Goal: Transaction & Acquisition: Purchase product/service

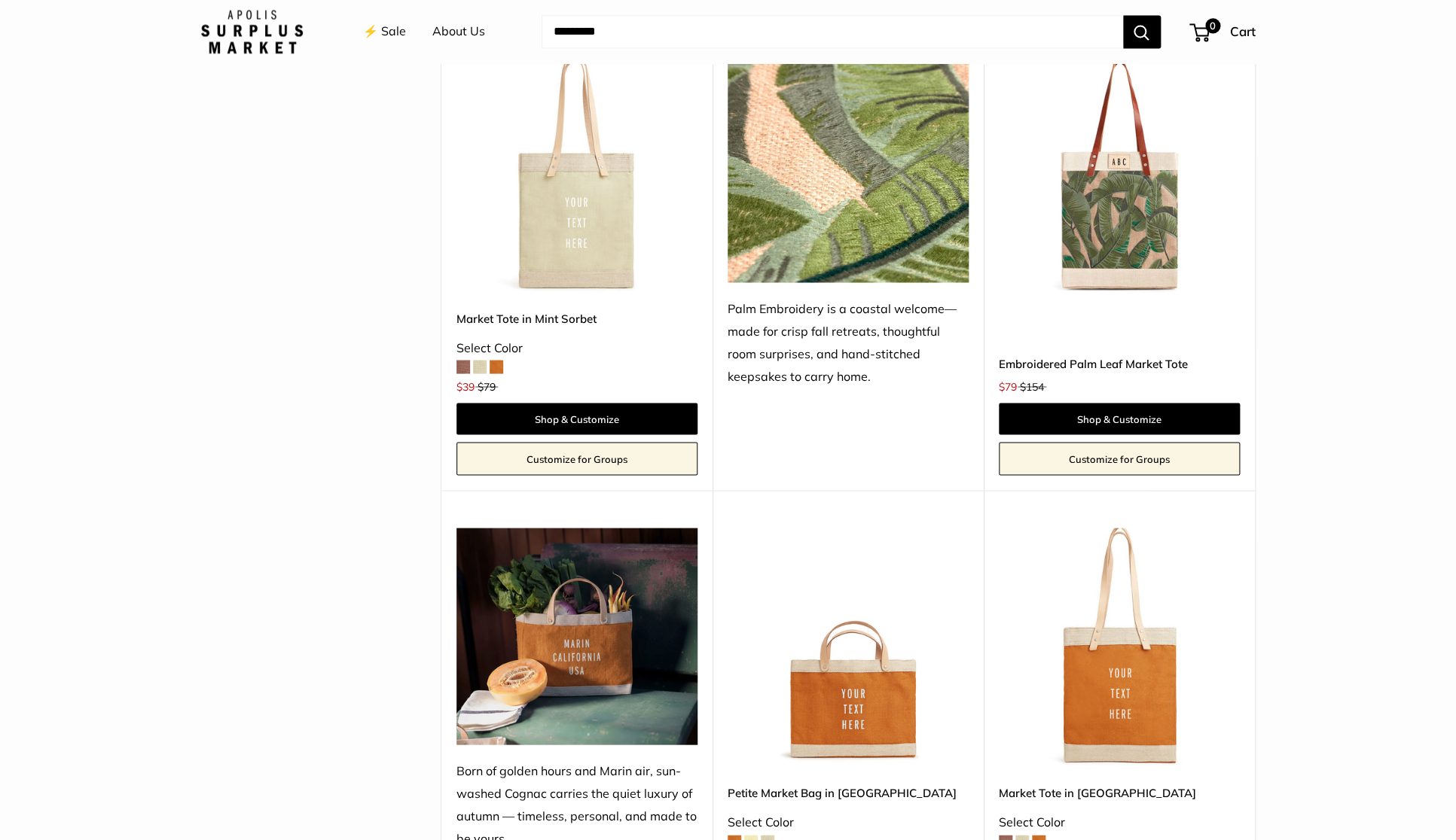
scroll to position [723, 0]
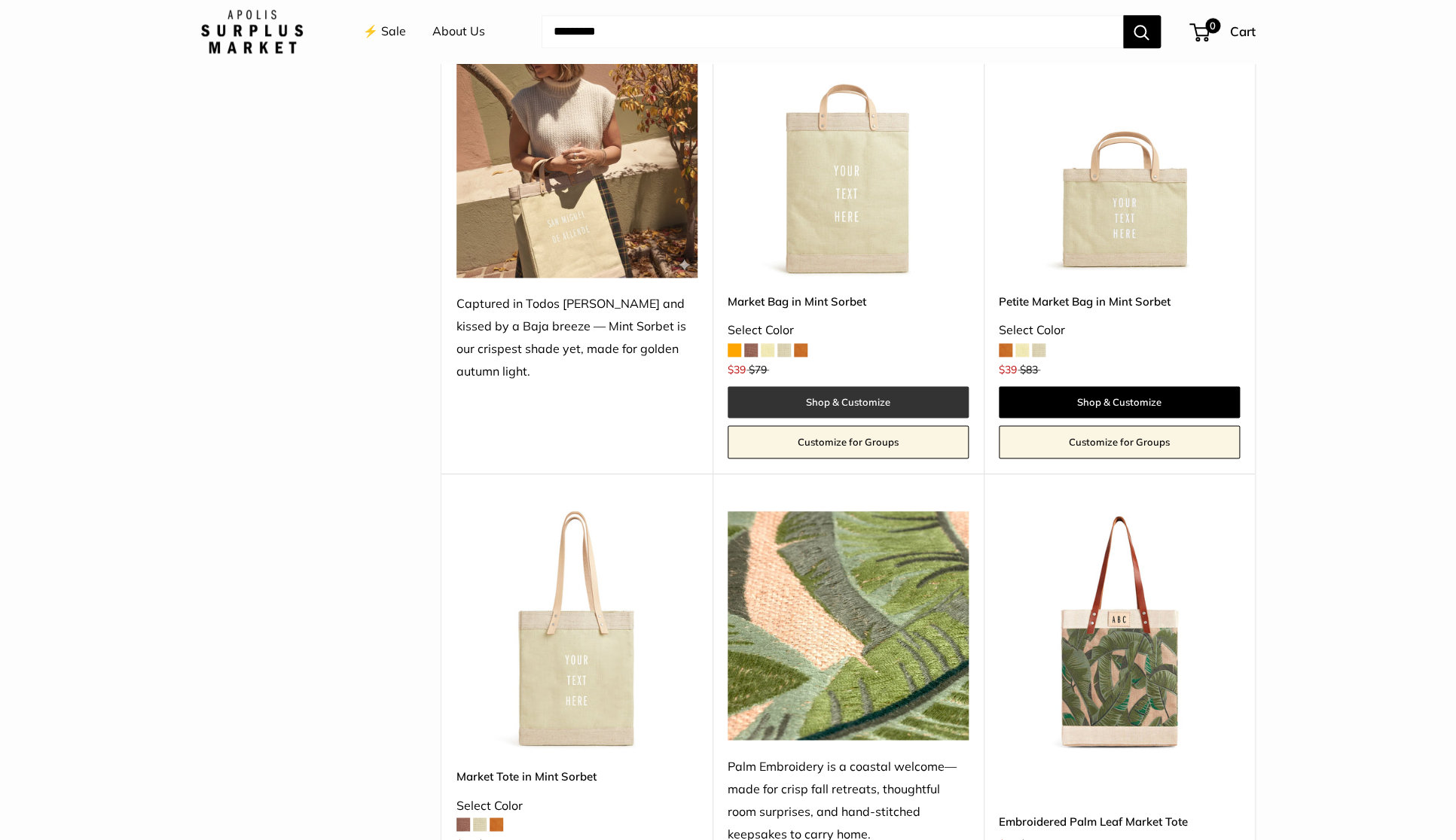
click at [849, 403] on link "Shop & Customize" at bounding box center [847, 402] width 241 height 32
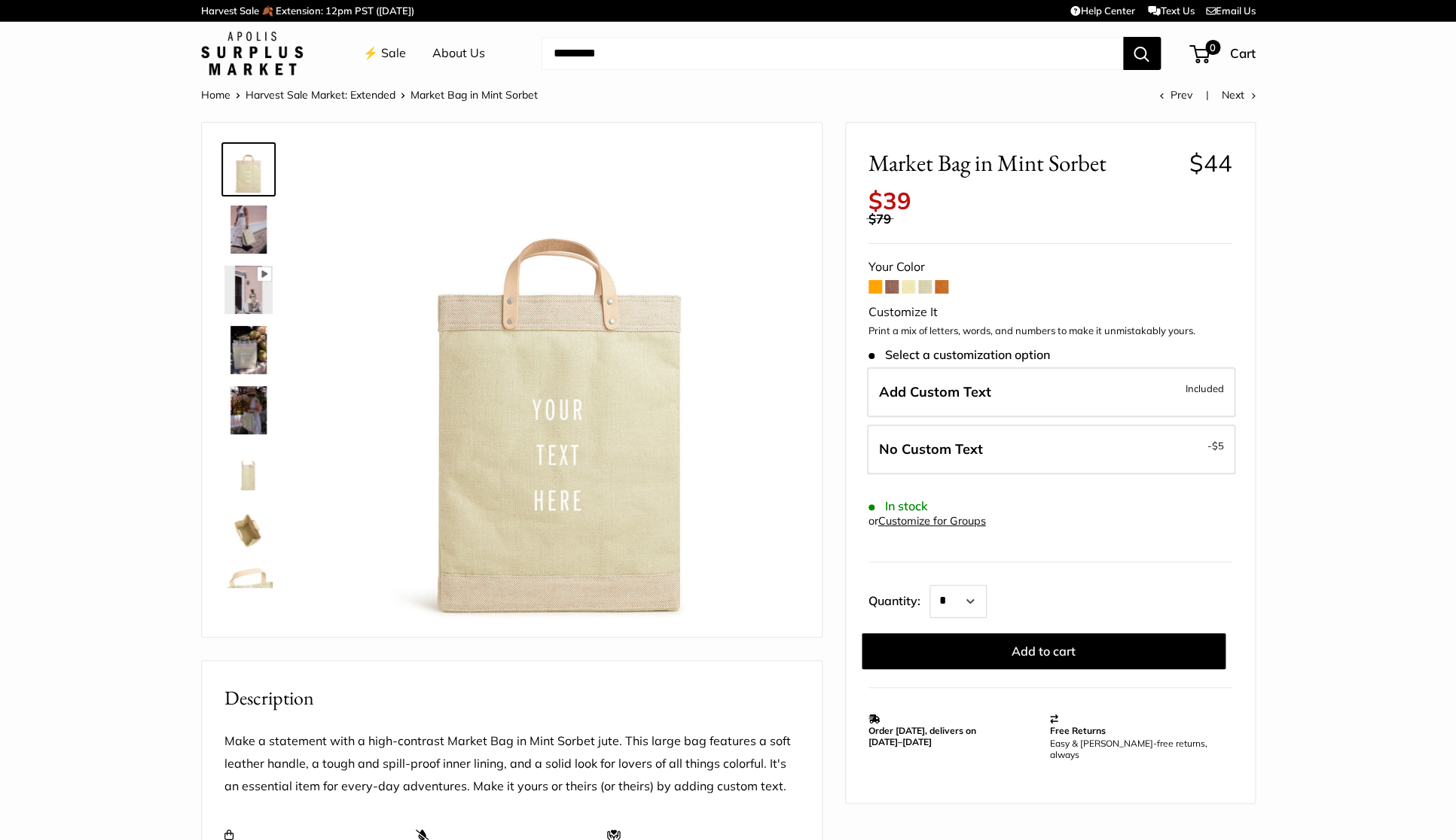
click at [910, 293] on span at bounding box center [907, 286] width 14 height 14
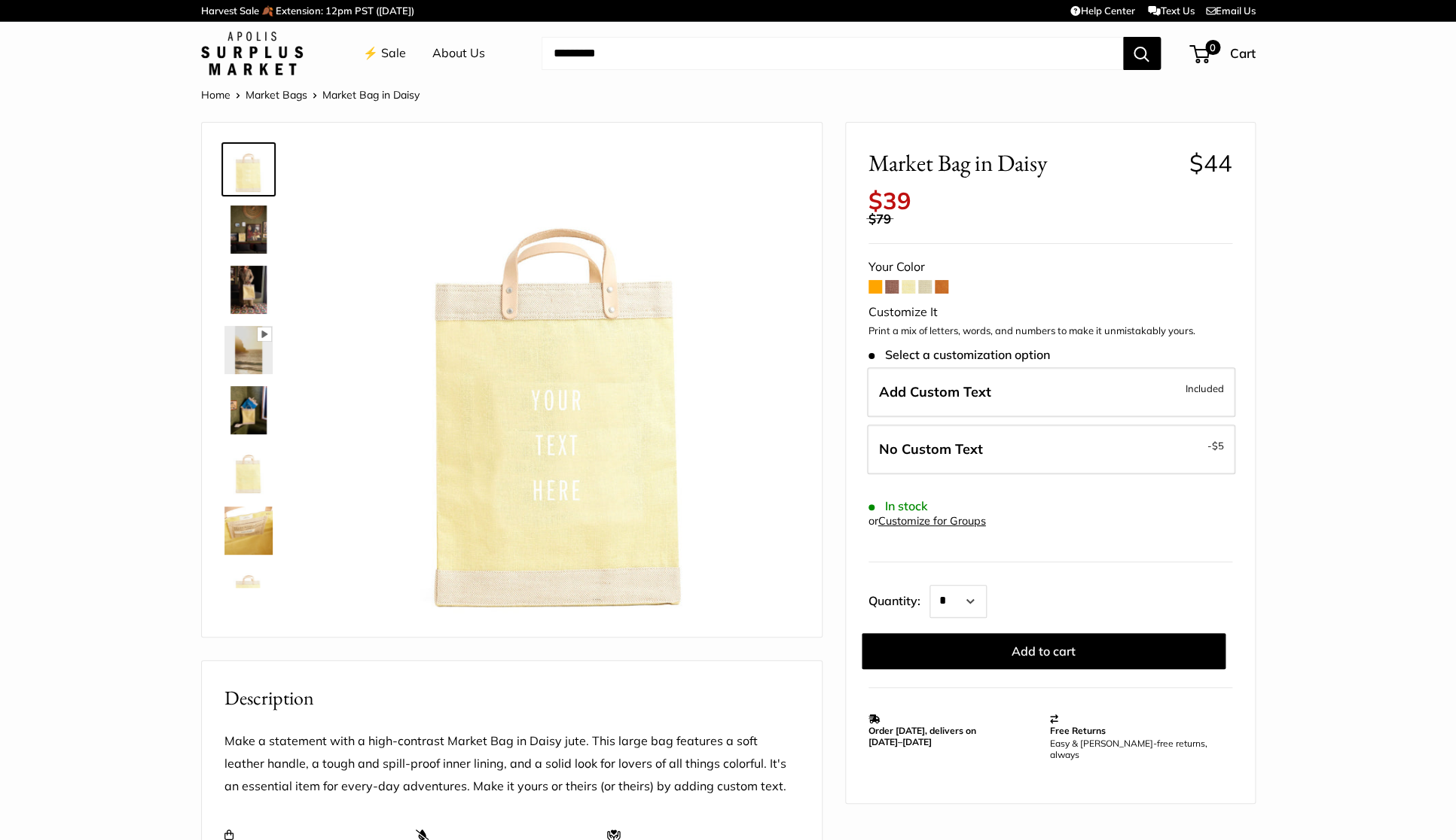
click at [925, 290] on span at bounding box center [925, 286] width 14 height 14
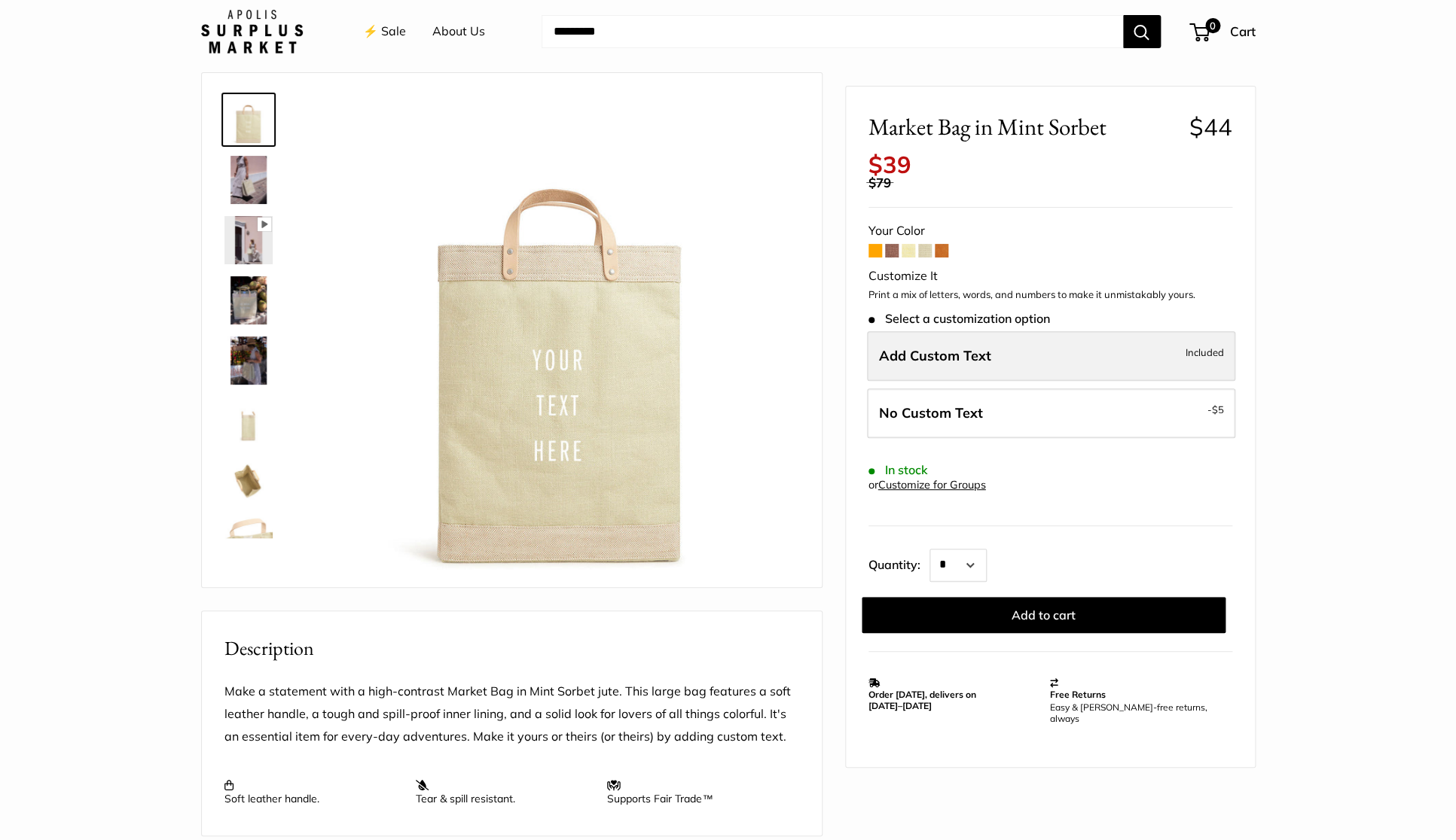
scroll to position [60, 0]
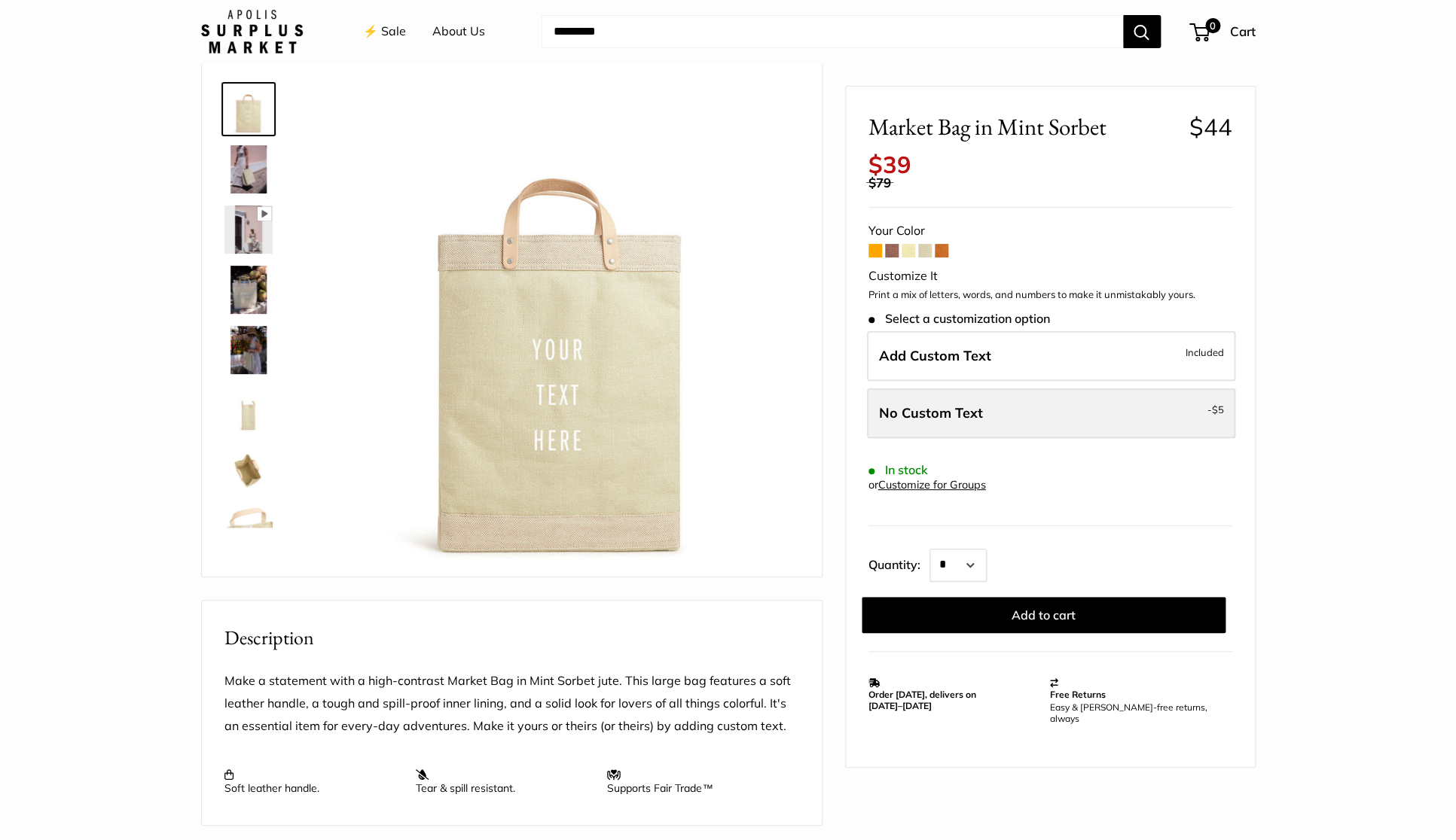
click at [1024, 413] on label "No Custom Text - $5" at bounding box center [1051, 414] width 368 height 50
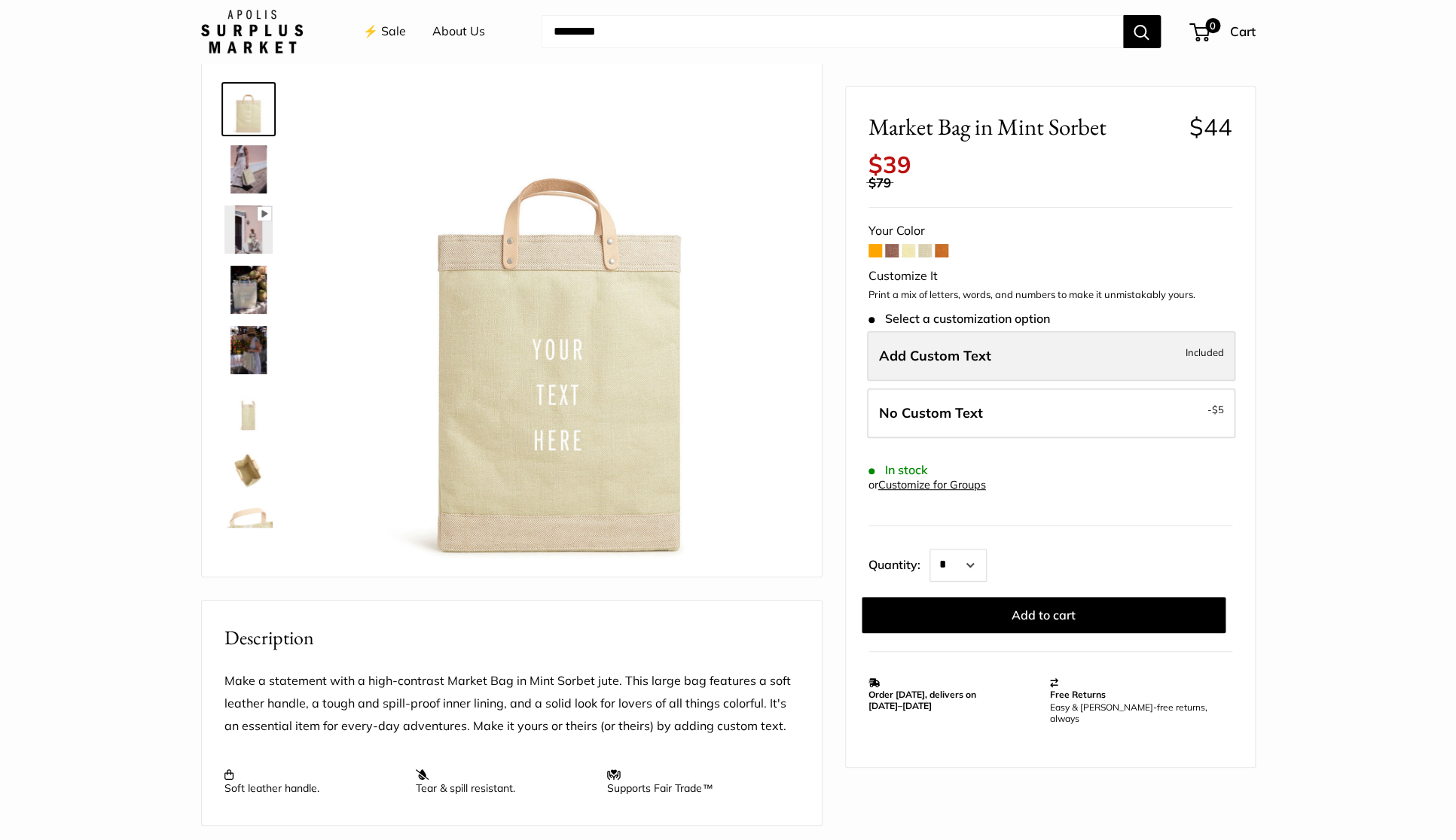
click at [979, 357] on span "Add Custom Text" at bounding box center [935, 355] width 112 height 17
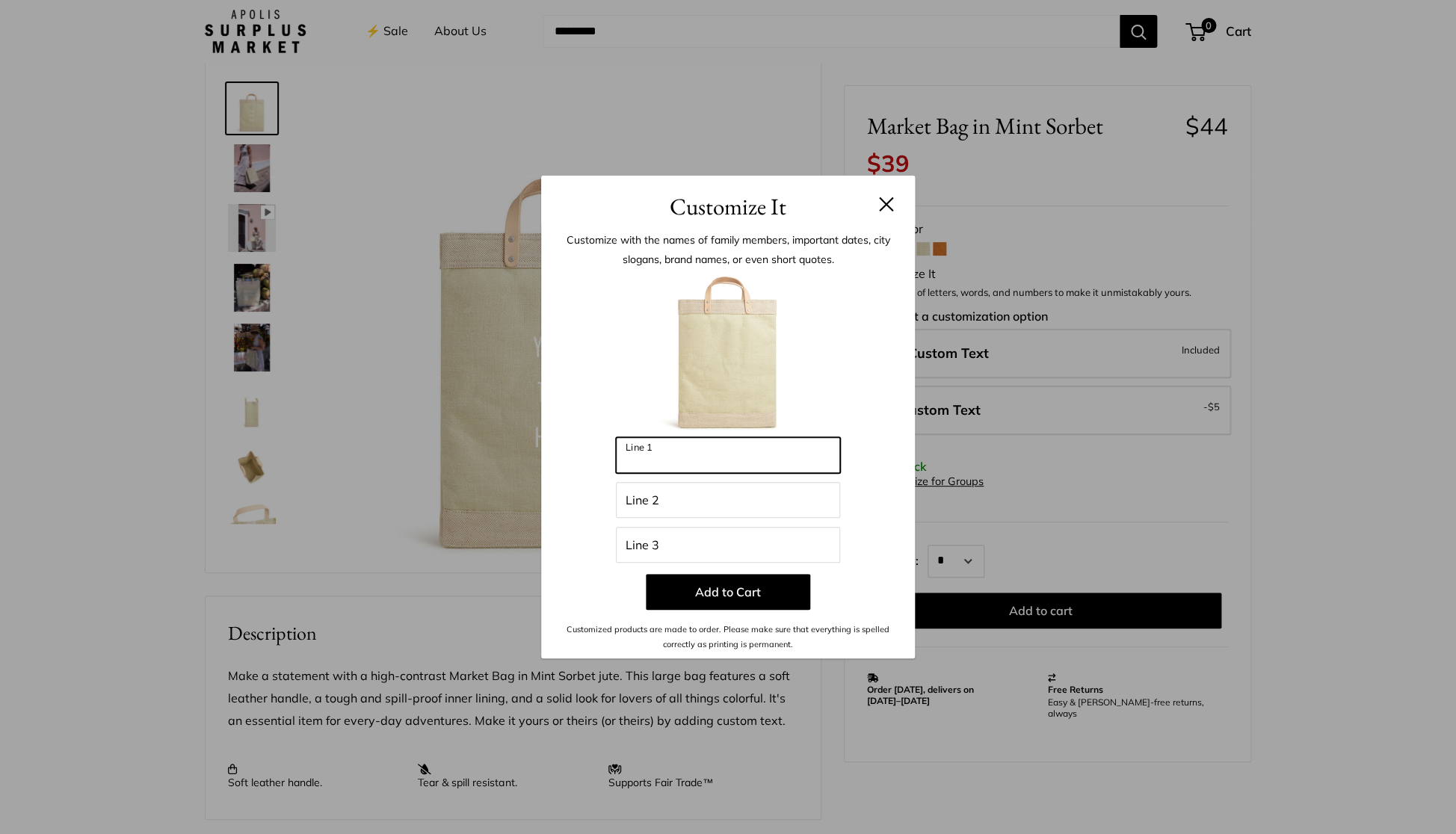
click at [700, 458] on input "Line 1" at bounding box center [728, 456] width 224 height 36
type input "*******"
click at [677, 506] on input "Line 2" at bounding box center [728, 500] width 224 height 36
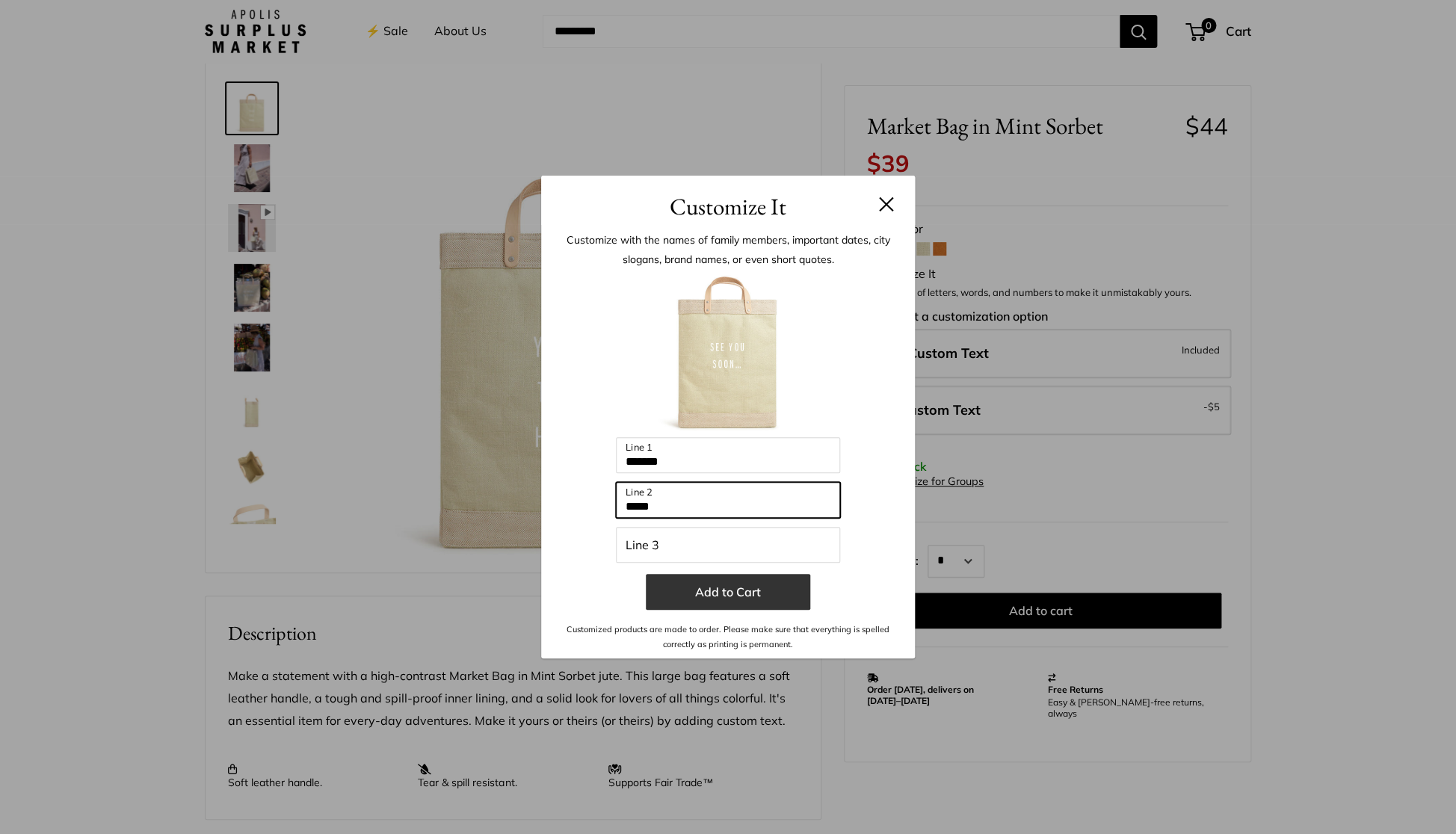
type input "*****"
click at [736, 589] on button "Add to Cart" at bounding box center [728, 592] width 165 height 36
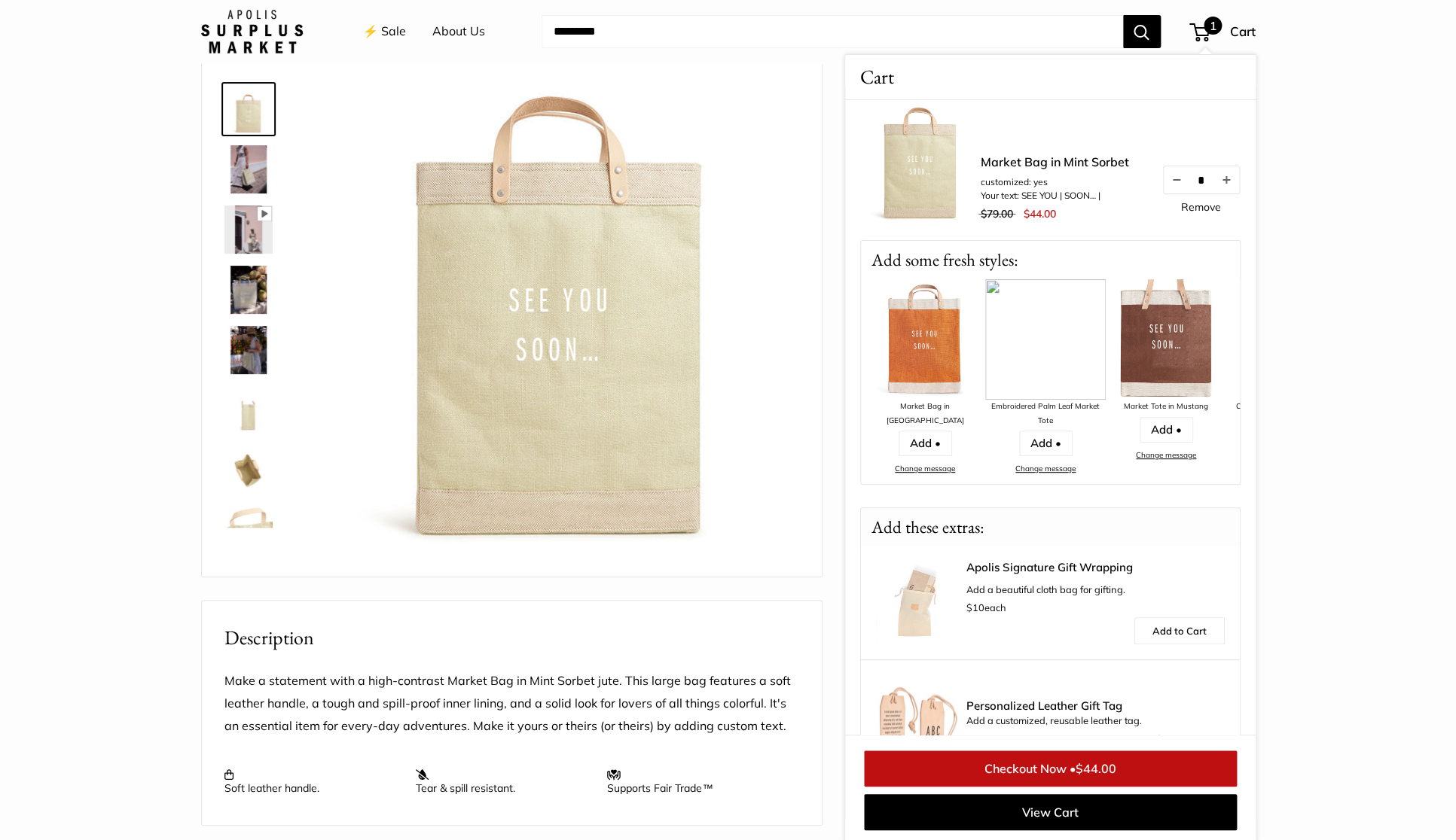
scroll to position [76, 0]
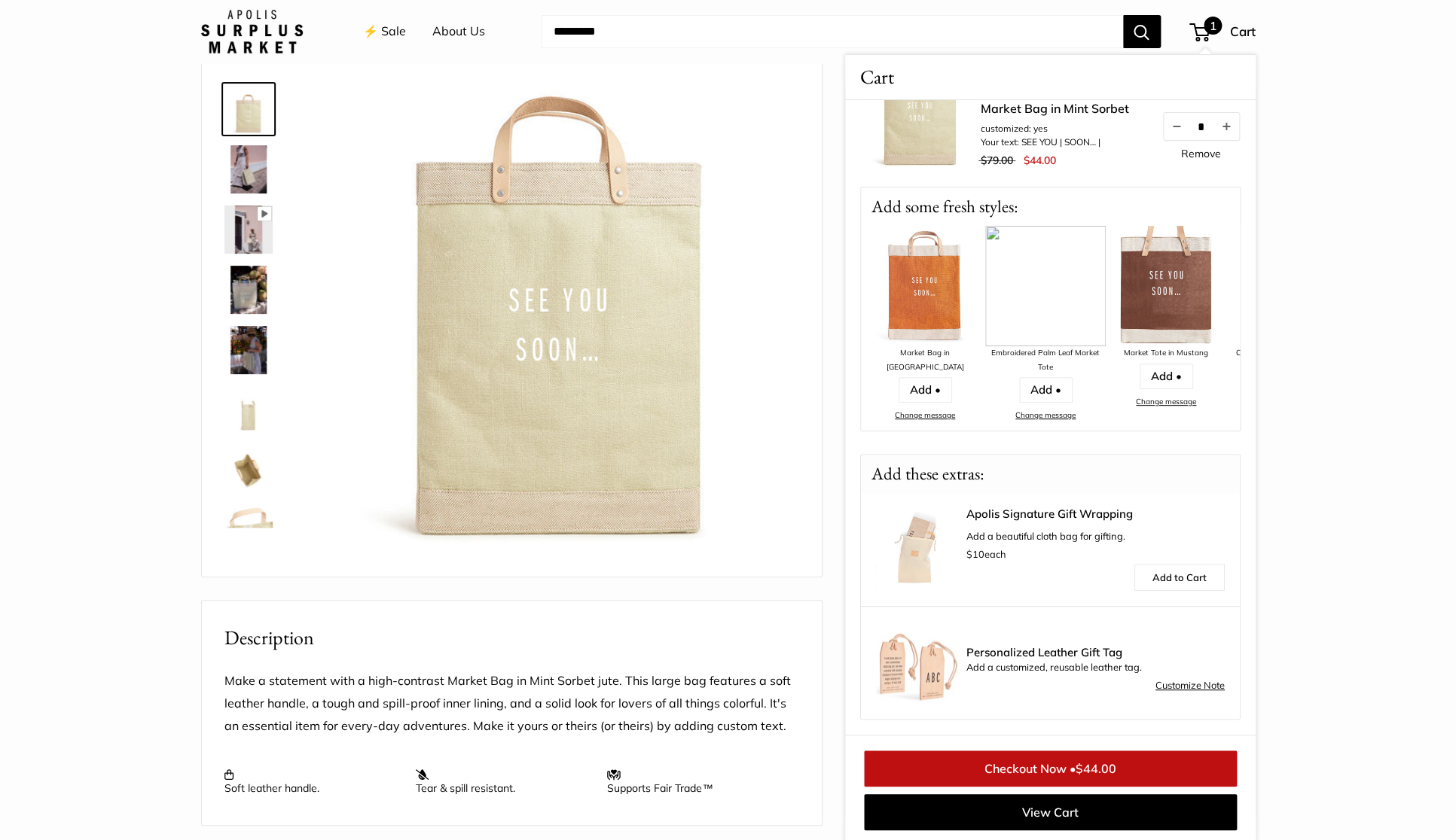
click at [1053, 771] on link "Checkout Now • $44.00" at bounding box center [1050, 769] width 373 height 36
